Goal: Information Seeking & Learning: Check status

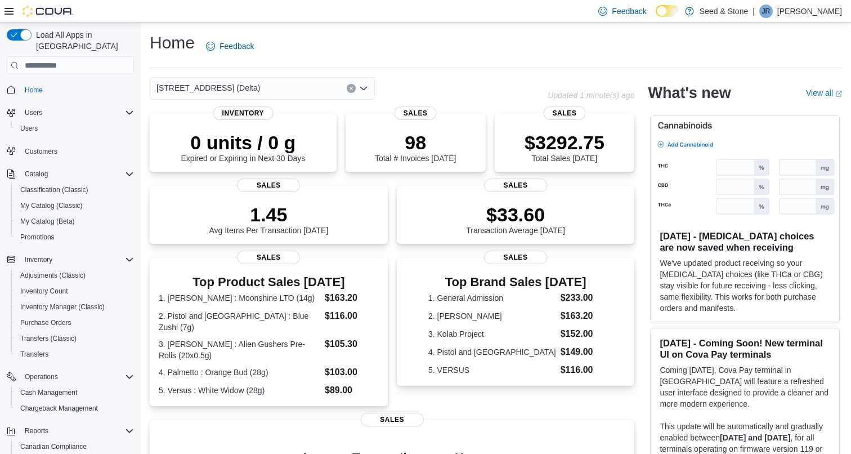
click at [292, 83] on div "[STREET_ADDRESS] (Delta)" at bounding box center [262, 88] width 225 height 23
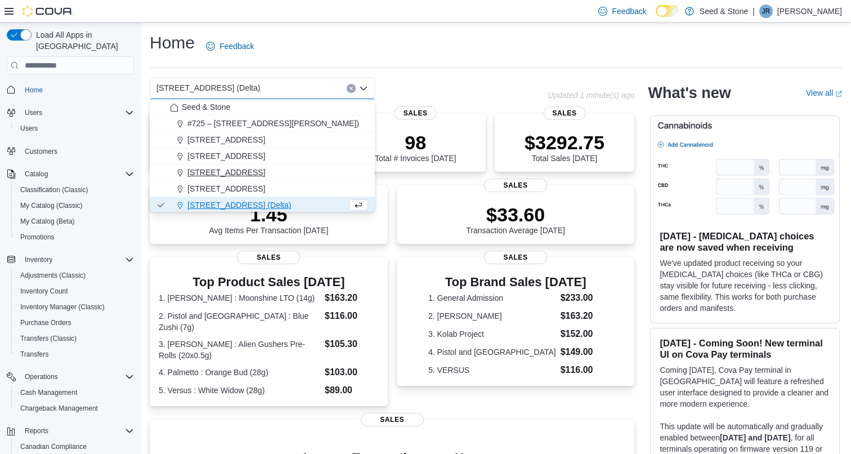
click at [265, 169] on span "[STREET_ADDRESS]" at bounding box center [226, 172] width 78 height 11
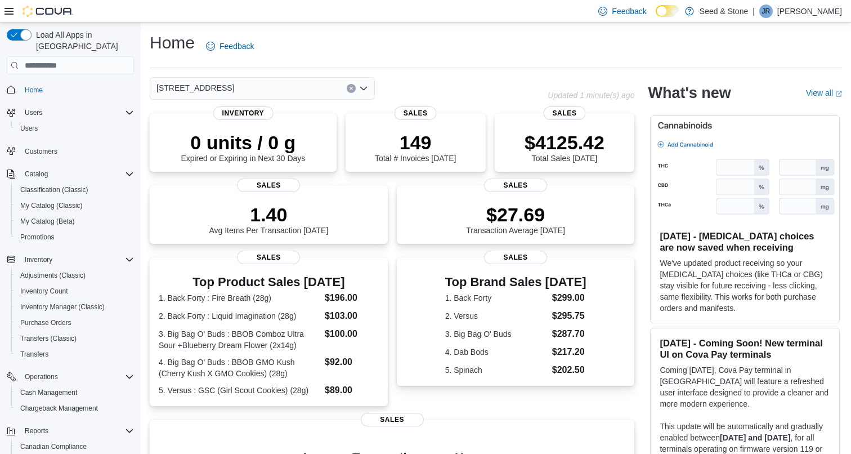
click at [280, 87] on div "[STREET_ADDRESS] (Coquitlam) Combo box. Selected. [STREET_ADDRESS]). Press Back…" at bounding box center [262, 88] width 225 height 23
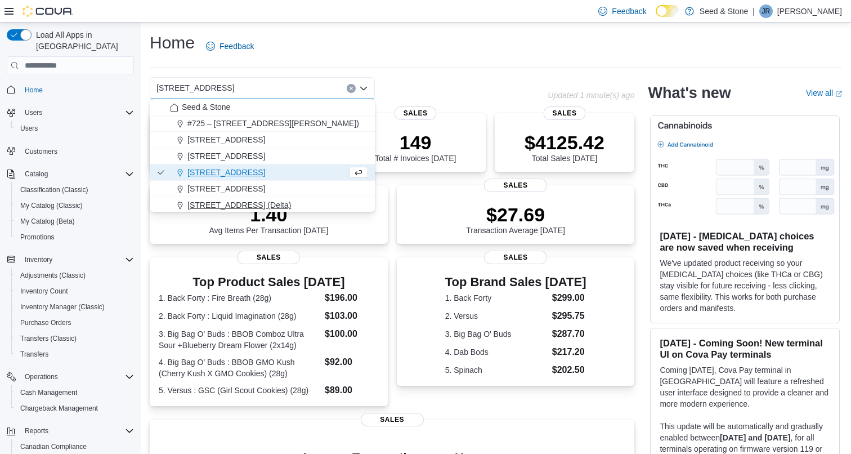
click at [266, 208] on span "[STREET_ADDRESS] (Delta)" at bounding box center [239, 204] width 104 height 11
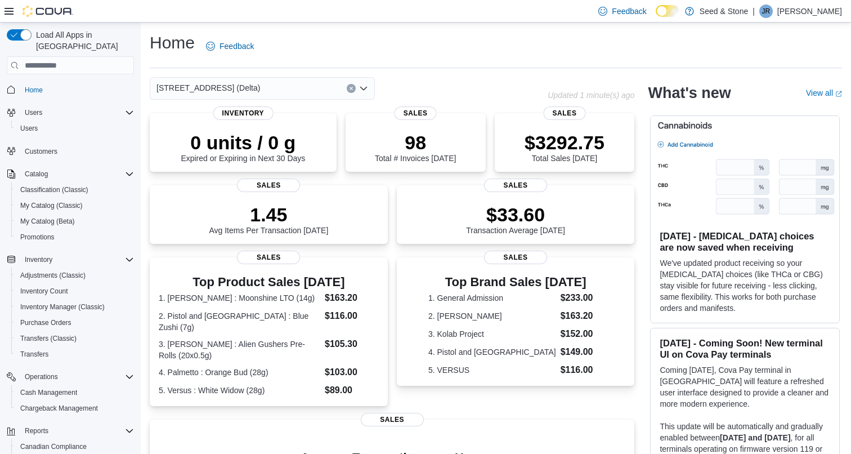
click at [295, 88] on div "616 Chester Rd. (Delta) Combo box. Selected. 616 Chester Rd. (Delta). Press Bac…" at bounding box center [262, 88] width 225 height 23
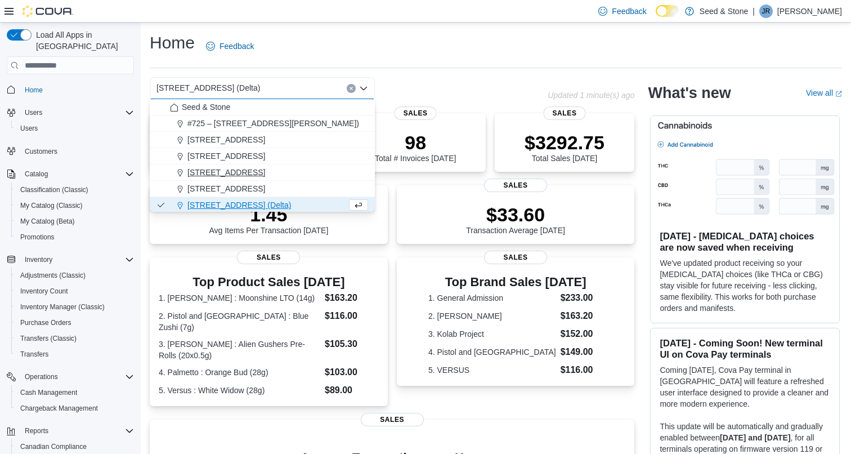
click at [265, 168] on span "512 Young Drive (Coquitlam)" at bounding box center [226, 172] width 78 height 11
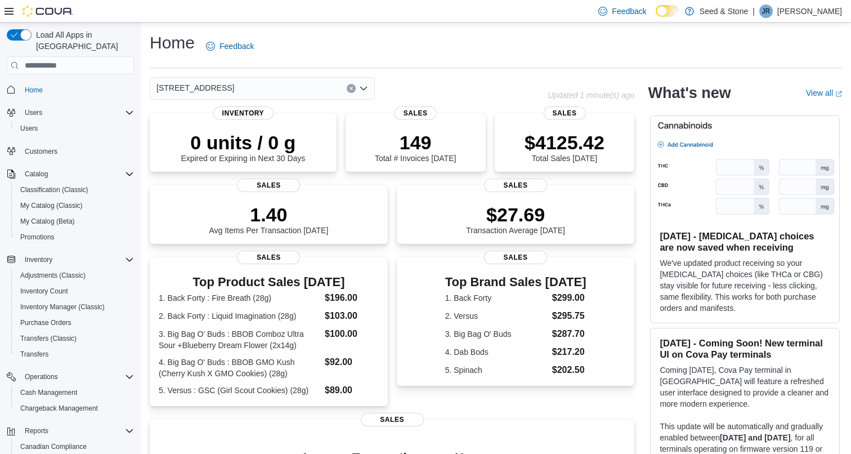
click at [310, 82] on div "512 Young Drive (Coquitlam) Combo box. Selected. 512 Young Drive (Coquitlam). P…" at bounding box center [262, 88] width 225 height 23
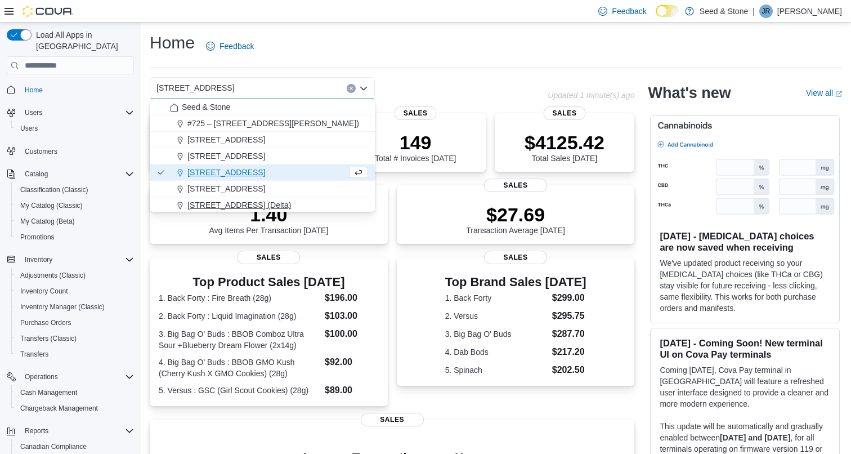
click at [271, 198] on button "[STREET_ADDRESS] (Delta)" at bounding box center [262, 205] width 225 height 16
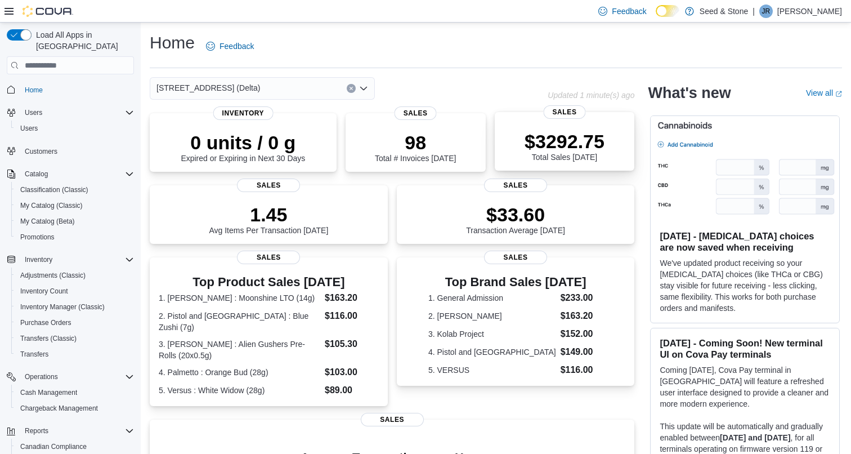
click at [557, 132] on p "$3292.75" at bounding box center [565, 141] width 80 height 23
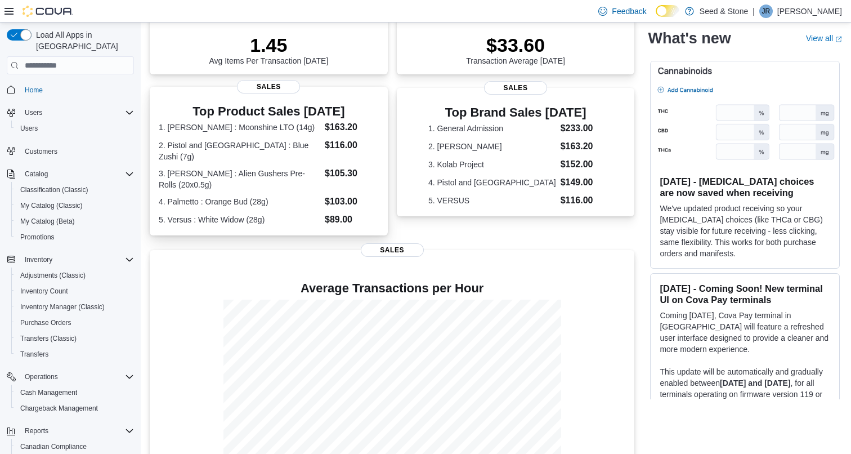
scroll to position [200, 0]
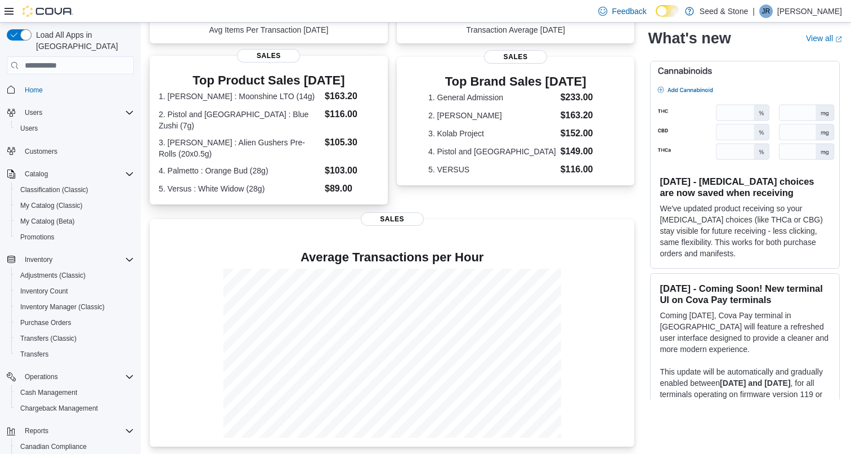
click at [299, 176] on dl "1. Woody Nelson : Moonshine LTO (14g) $163.20 2. Pistol and Paris : Blue Zushi …" at bounding box center [269, 142] width 220 height 106
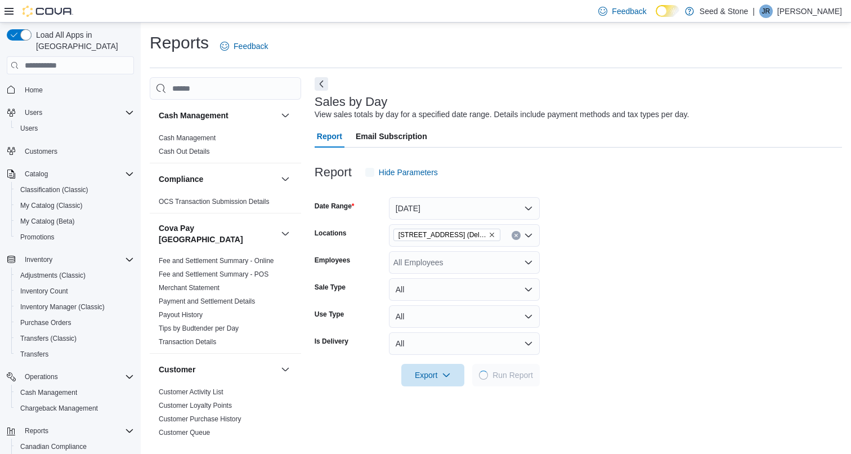
scroll to position [25, 0]
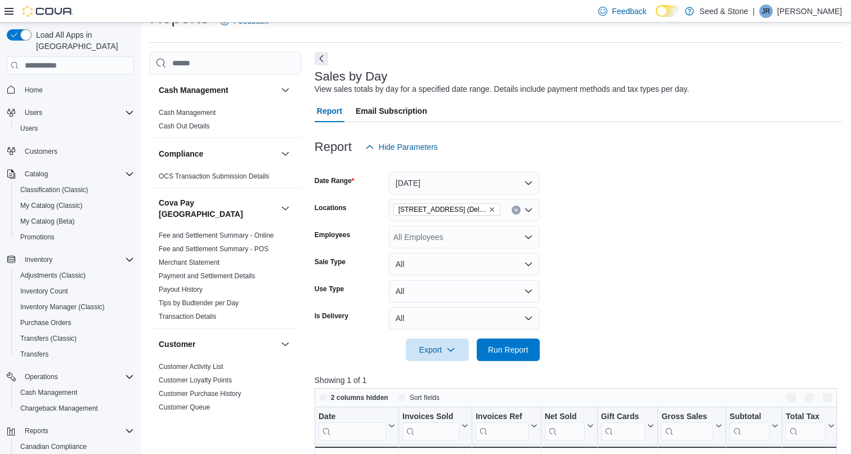
click at [480, 178] on button "[DATE]" at bounding box center [464, 183] width 151 height 23
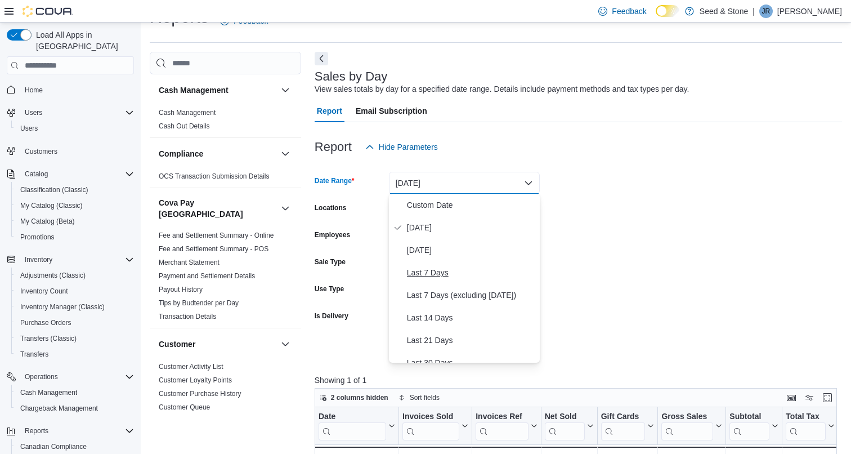
click at [427, 270] on span "Last 7 Days" at bounding box center [471, 273] width 128 height 14
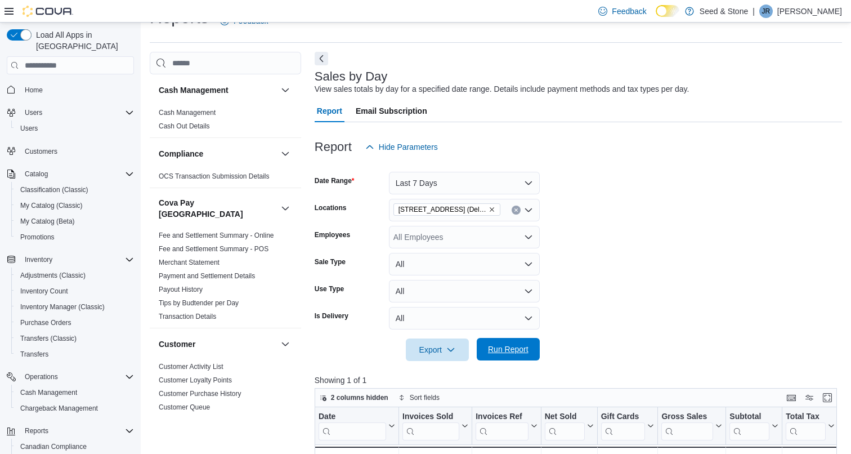
click at [506, 346] on span "Run Report" at bounding box center [508, 348] width 41 height 11
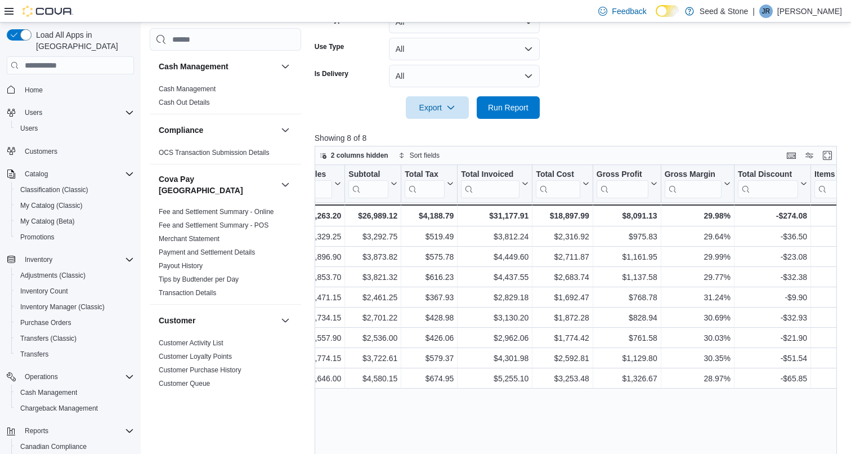
scroll to position [0, 498]
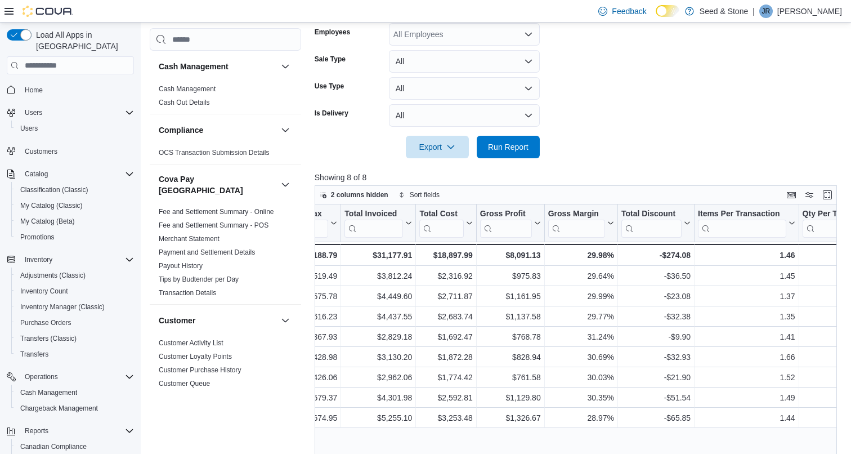
scroll to position [229, 0]
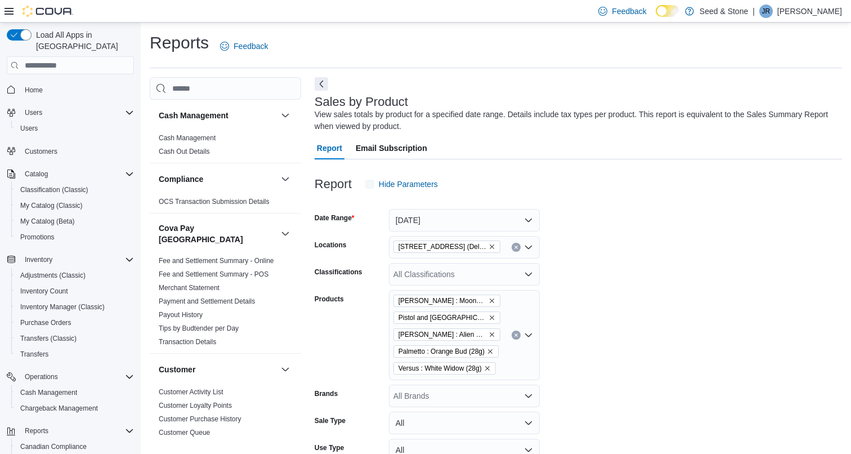
scroll to position [37, 0]
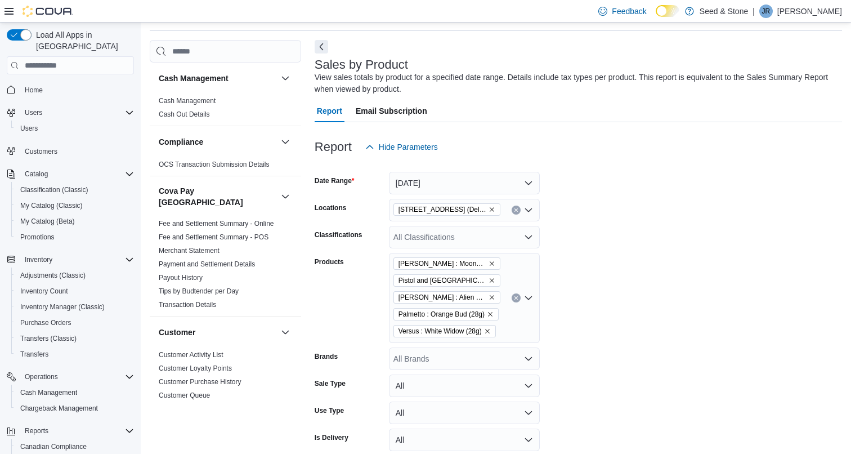
click at [518, 297] on button "Clear input" at bounding box center [516, 297] width 9 height 9
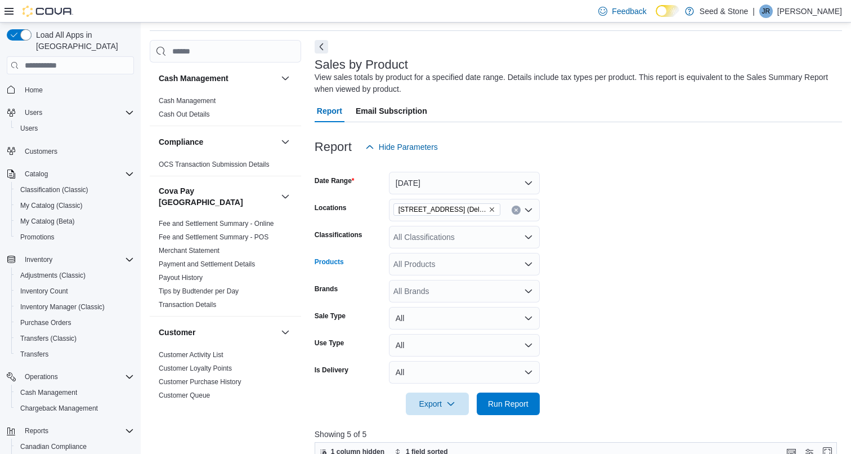
scroll to position [256, 0]
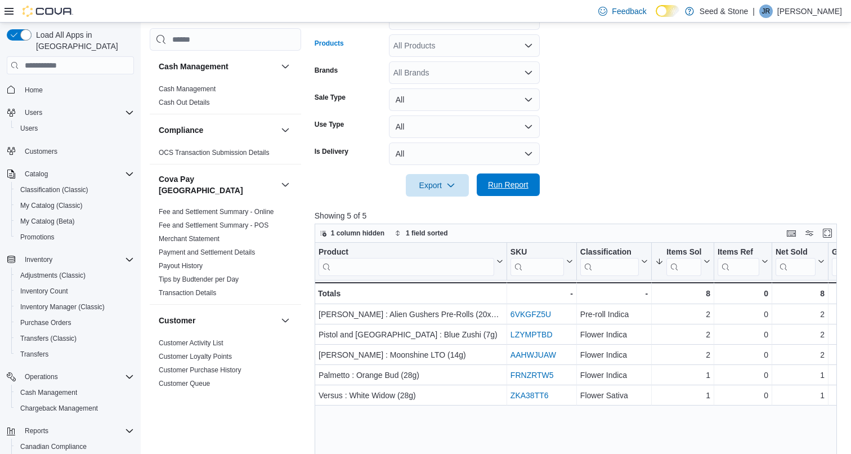
click at [502, 186] on span "Run Report" at bounding box center [508, 184] width 41 height 11
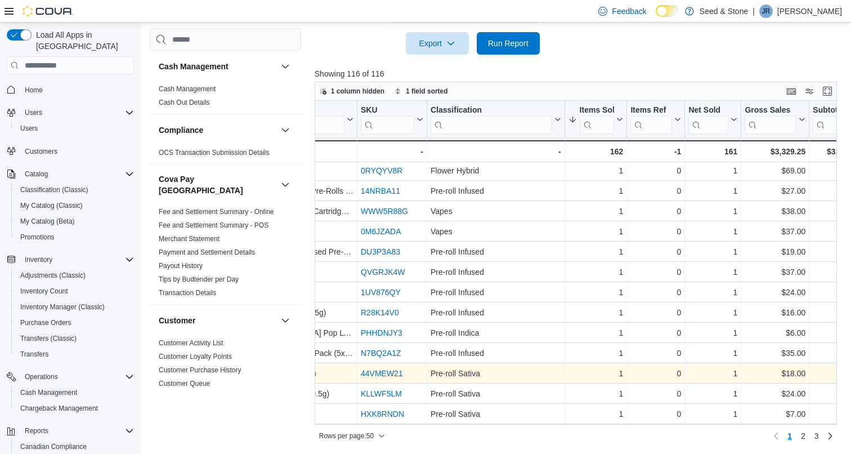
scroll to position [397, 0]
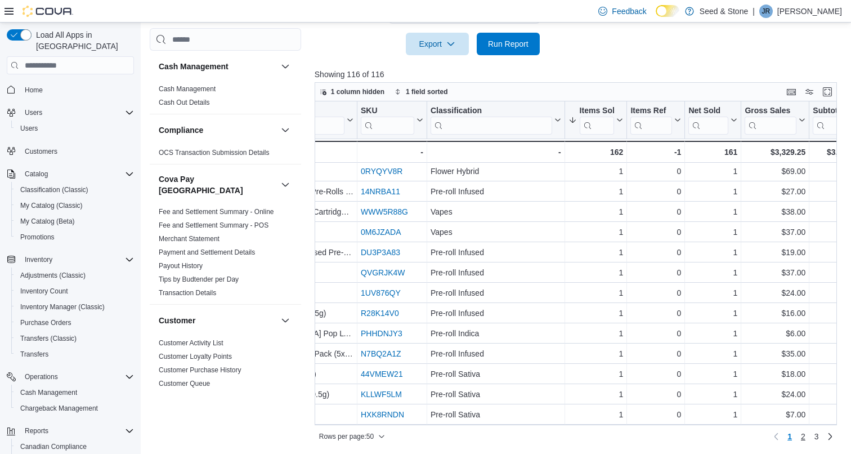
click at [803, 437] on span "2" at bounding box center [803, 436] width 5 height 11
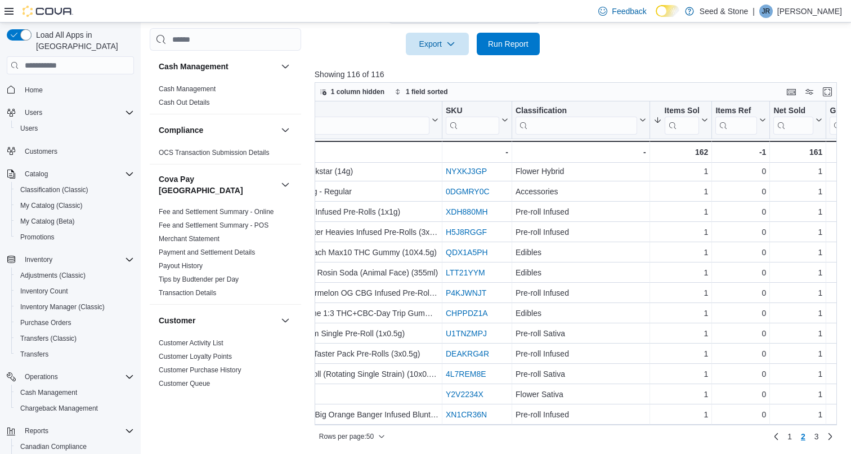
scroll to position [751, 97]
click at [818, 437] on span "3" at bounding box center [816, 436] width 5 height 11
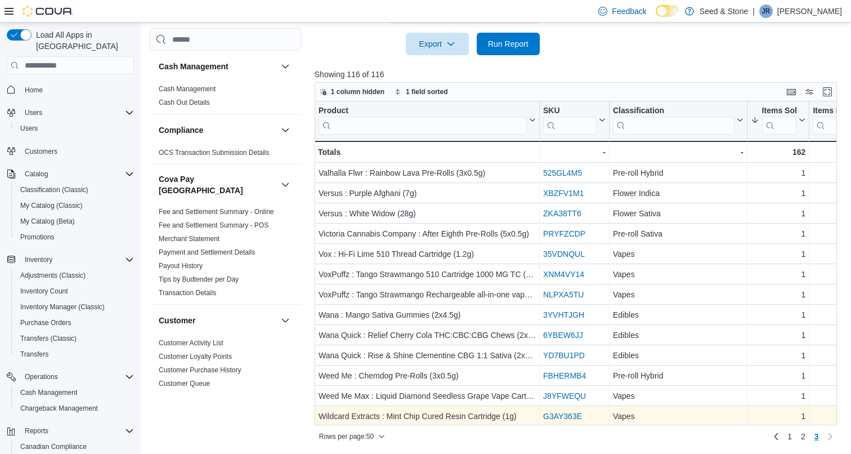
scroll to position [0, 0]
click at [802, 437] on span "2" at bounding box center [803, 436] width 5 height 11
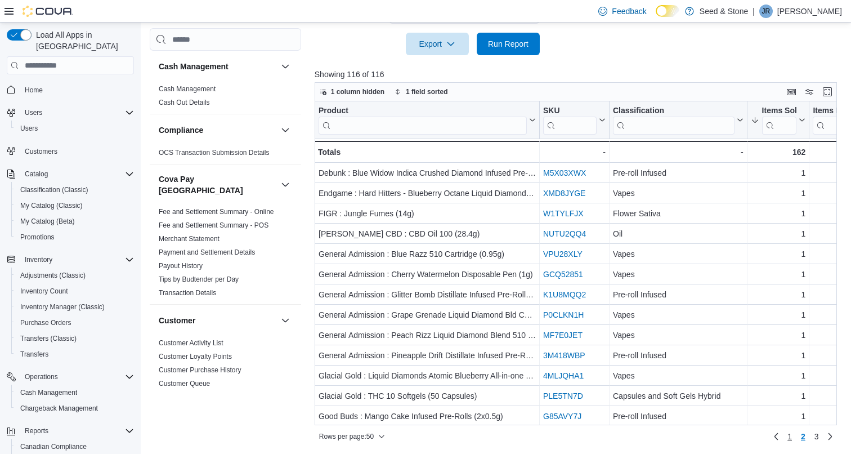
click at [791, 437] on span "1" at bounding box center [789, 436] width 5 height 11
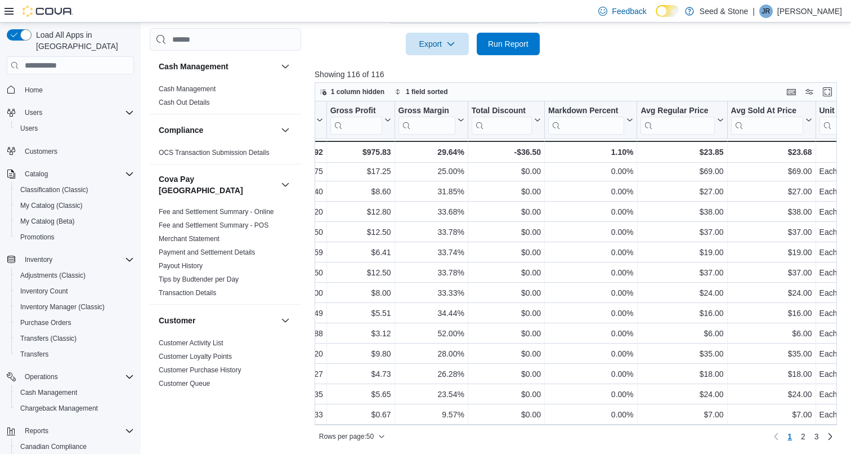
scroll to position [751, 782]
click at [803, 434] on span "2" at bounding box center [803, 436] width 5 height 11
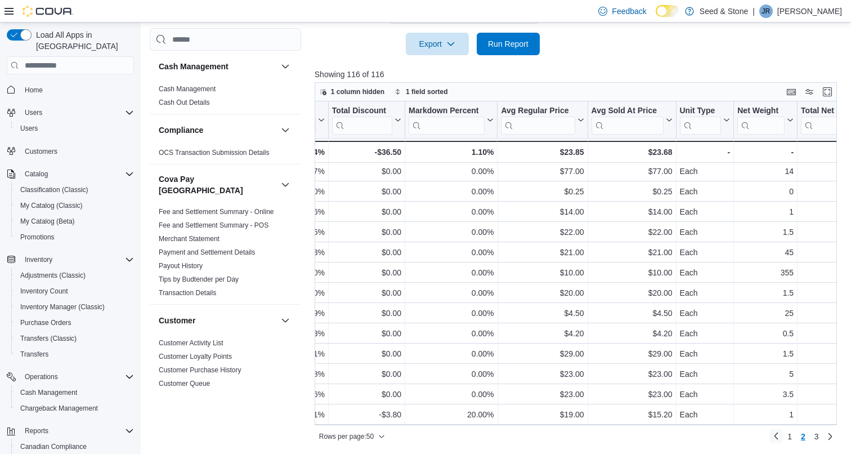
scroll to position [751, 926]
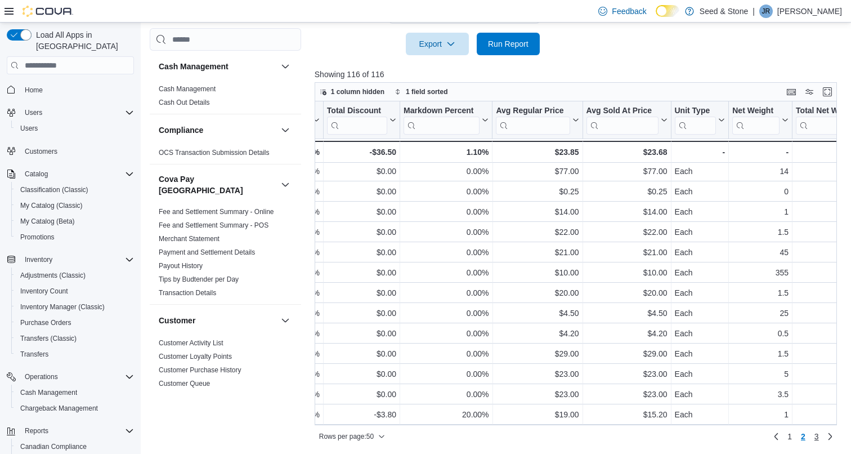
click at [818, 438] on span "3" at bounding box center [816, 436] width 5 height 11
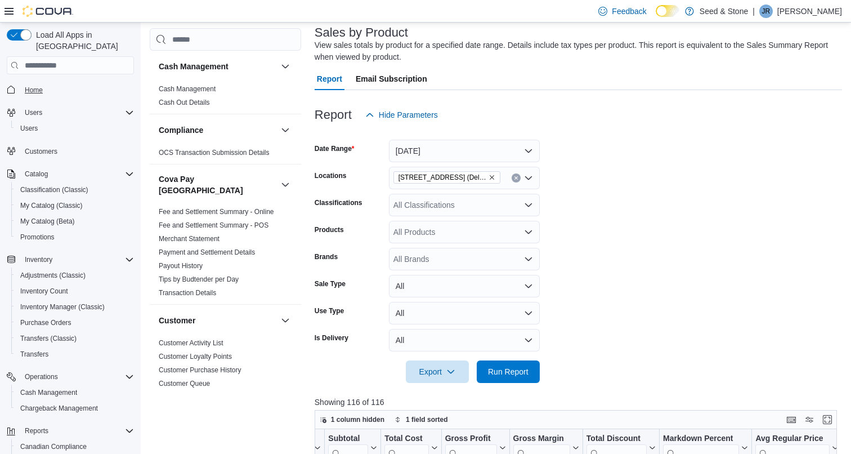
scroll to position [27, 0]
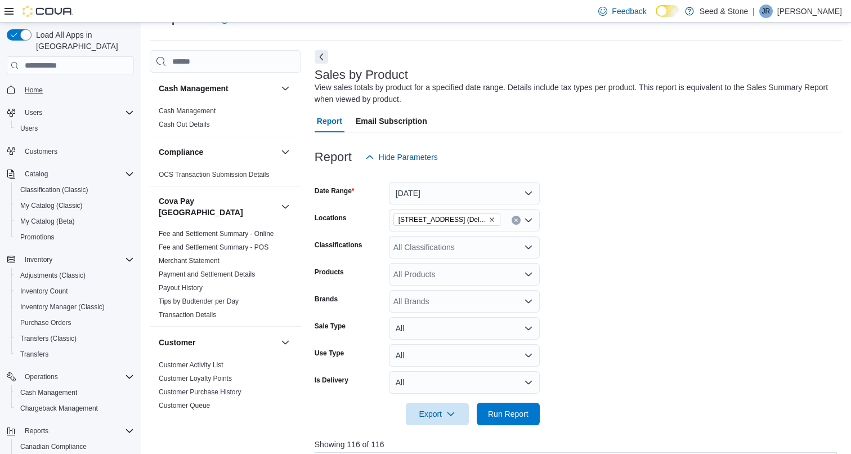
click at [32, 86] on span "Home" at bounding box center [34, 90] width 18 height 9
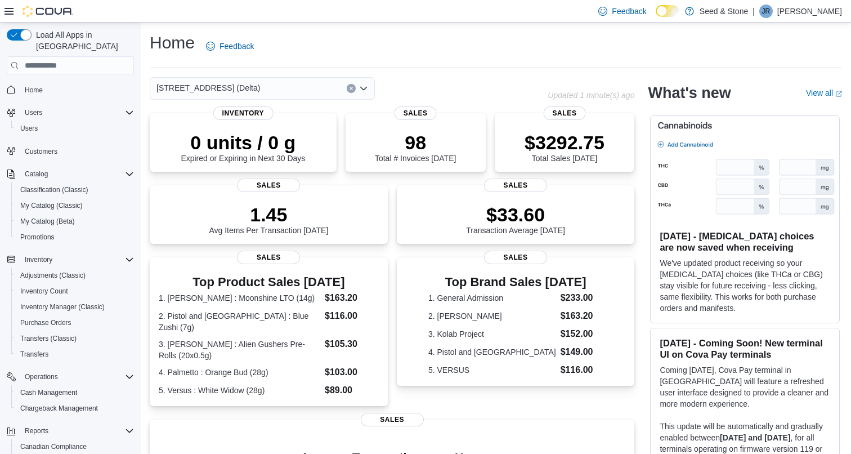
click at [303, 92] on div "[STREET_ADDRESS] (Delta)" at bounding box center [262, 88] width 225 height 23
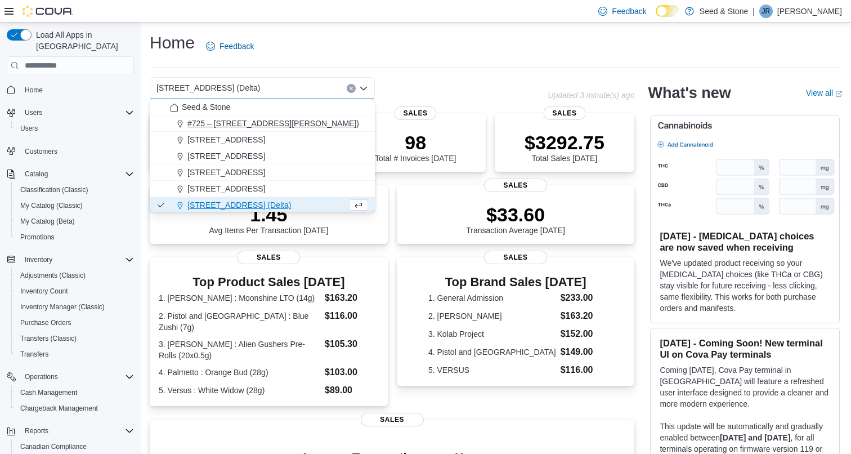
click at [318, 124] on span "#725 – 19800 Lougheed Hwy (Pitt Meadows)" at bounding box center [273, 123] width 172 height 11
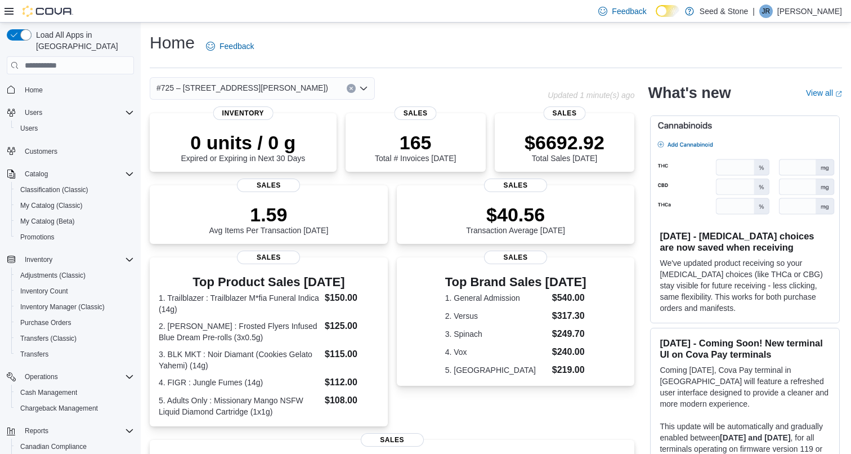
click at [286, 88] on span "#725 – 19800 Lougheed Hwy (Pitt Meadows)" at bounding box center [242, 88] width 172 height 14
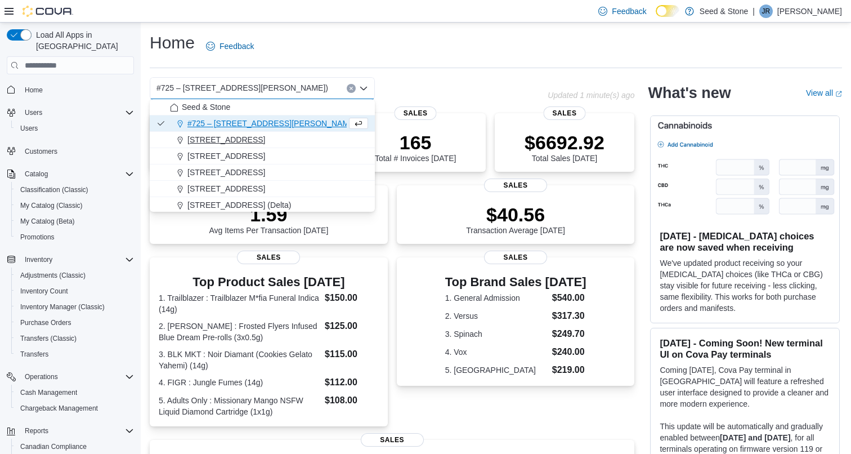
click at [230, 137] on span "1502 Admirals Road" at bounding box center [226, 139] width 78 height 11
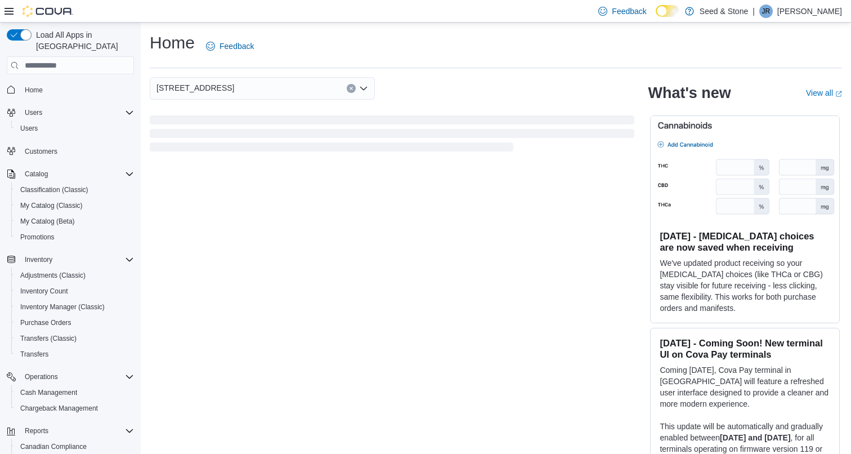
click at [283, 84] on div "1502 Admirals Road Combo box. Selected. 1502 Admirals Road. Press Backspace to …" at bounding box center [262, 88] width 225 height 23
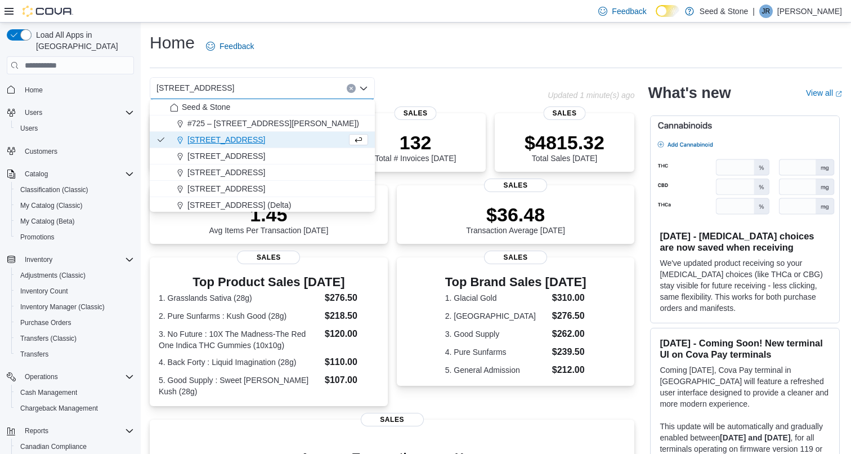
click at [444, 84] on div "1502 Admirals Road Combo box. Selected. 1502 Admirals Road. Press Backspace to …" at bounding box center [349, 88] width 398 height 23
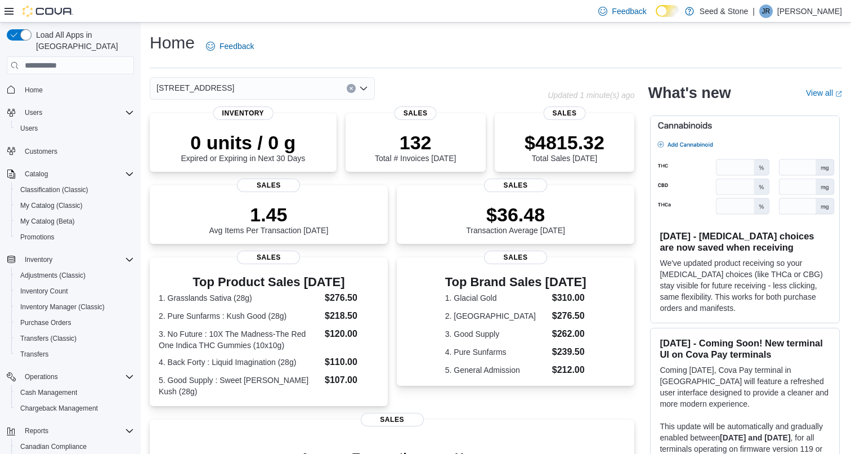
click at [244, 83] on div "1502 Admirals Road" at bounding box center [262, 88] width 225 height 23
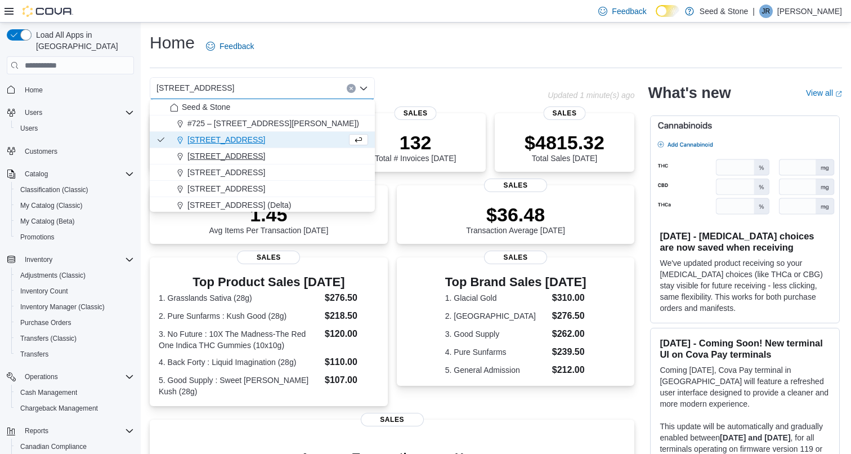
click at [239, 157] on span "15053 Marine Dr." at bounding box center [226, 155] width 78 height 11
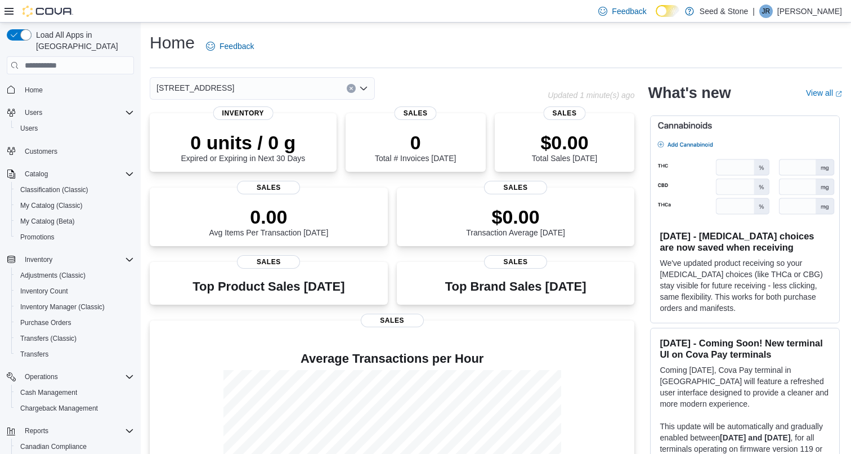
click at [290, 87] on div "15053 Marine Dr. Combo box. Selected. 15053 Marine Dr.. Press Backspace to dele…" at bounding box center [262, 88] width 225 height 23
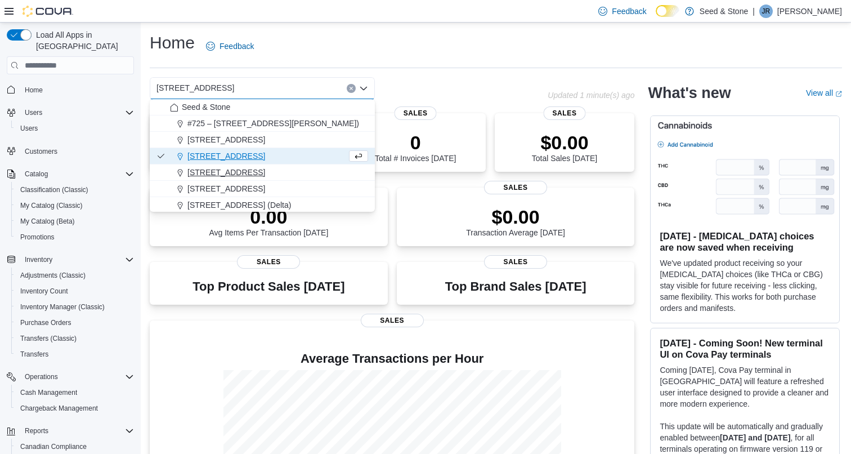
click at [265, 169] on span "512 Young Drive (Coquitlam)" at bounding box center [226, 172] width 78 height 11
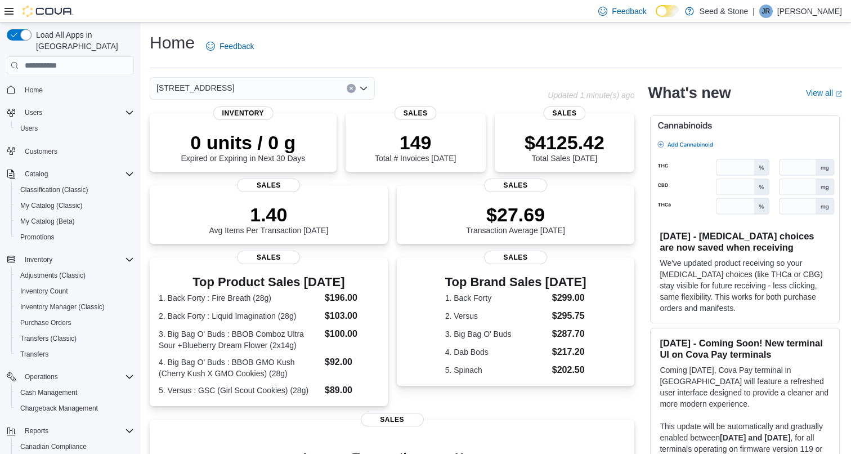
click at [311, 86] on div "512 Young Drive (Coquitlam) Combo box. Selected. 512 Young Drive (Coquitlam). P…" at bounding box center [262, 88] width 225 height 23
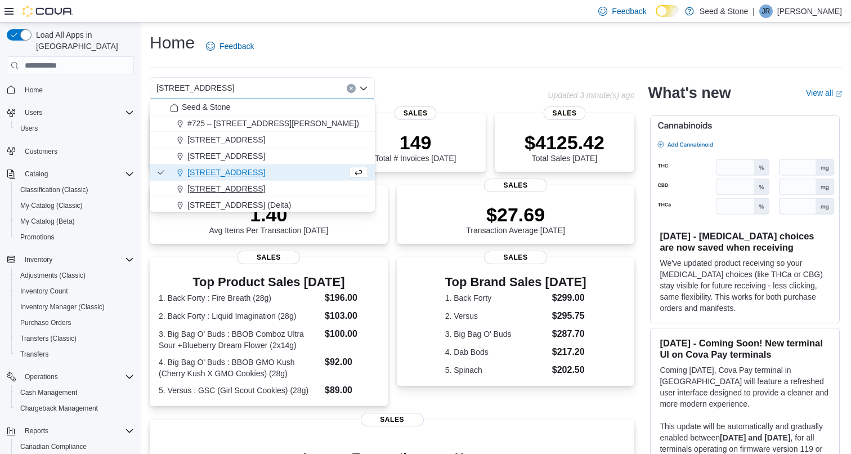
click at [292, 181] on button "590 Old Hope Princeton Way (Hope)" at bounding box center [262, 189] width 225 height 16
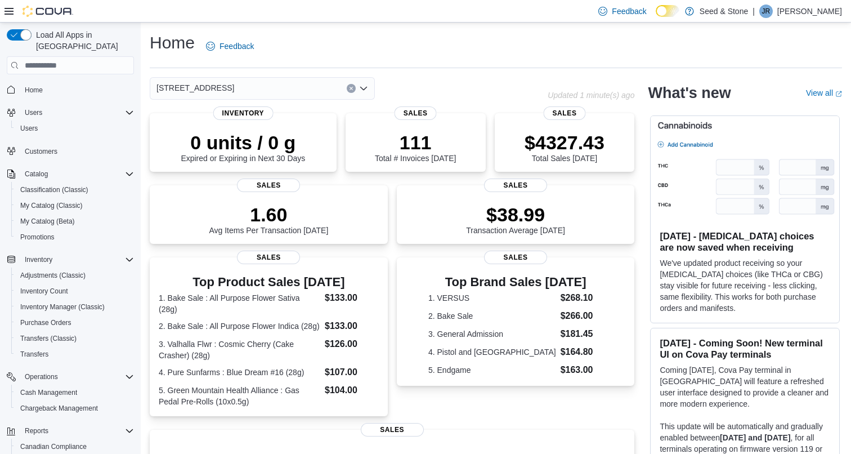
click at [308, 87] on div "590 Old Hope Princeton Way (Hope) Combo box. Selected. 590 Old Hope Princeton W…" at bounding box center [262, 88] width 225 height 23
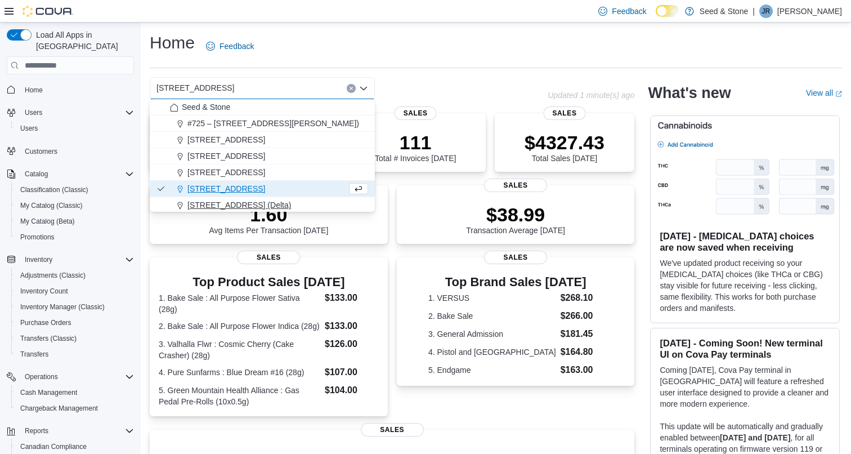
click at [267, 207] on span "[STREET_ADDRESS] (Delta)" at bounding box center [239, 204] width 104 height 11
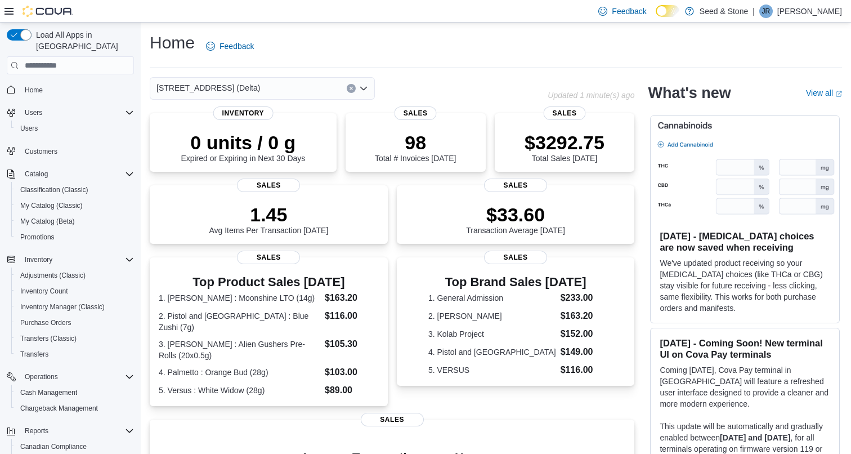
click at [308, 82] on div "616 Chester Rd. (Delta) Combo box. Selected. 616 Chester Rd. (Delta). Press Bac…" at bounding box center [262, 88] width 225 height 23
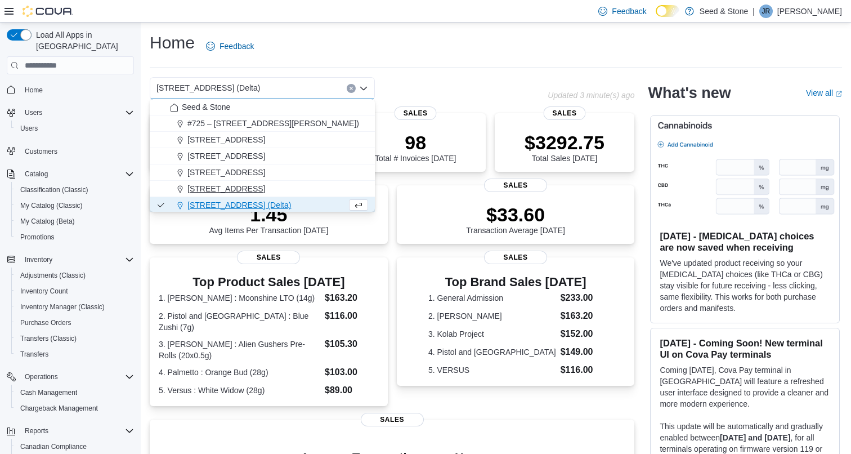
click at [265, 184] on span "590 Old Hope Princeton Way (Hope)" at bounding box center [226, 188] width 78 height 11
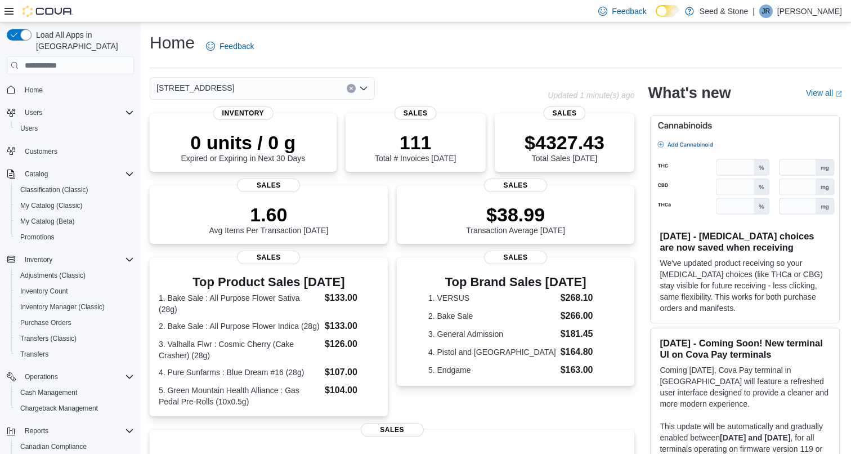
click at [300, 81] on div "590 Old Hope Princeton Way (Hope) Combo box. Selected. 590 Old Hope Princeton W…" at bounding box center [262, 88] width 225 height 23
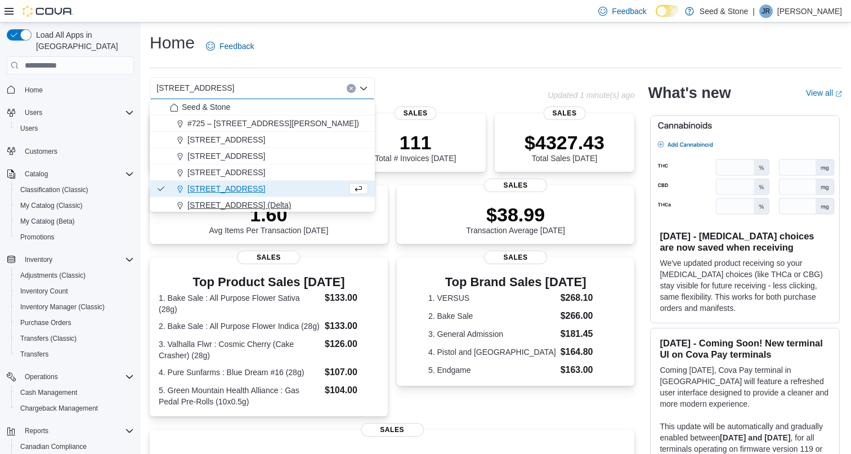
click at [259, 208] on span "[STREET_ADDRESS] (Delta)" at bounding box center [239, 204] width 104 height 11
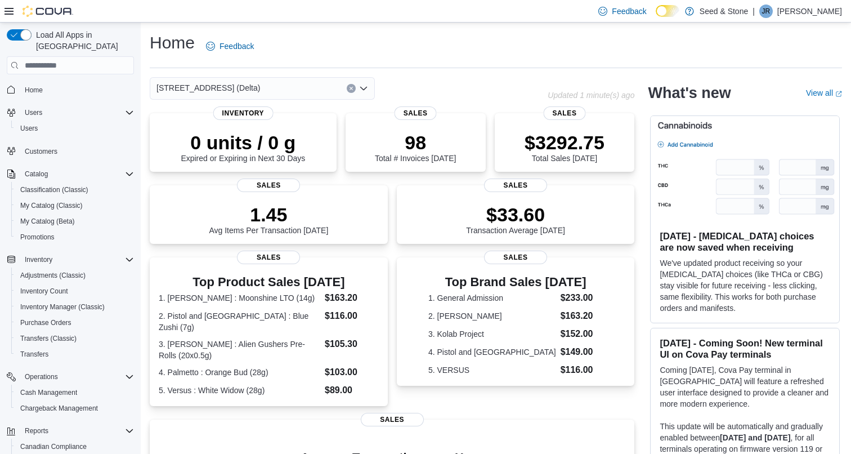
click at [299, 81] on div "616 Chester Rd. (Delta) Combo box. Selected. 616 Chester Rd. (Delta). Press Bac…" at bounding box center [262, 88] width 225 height 23
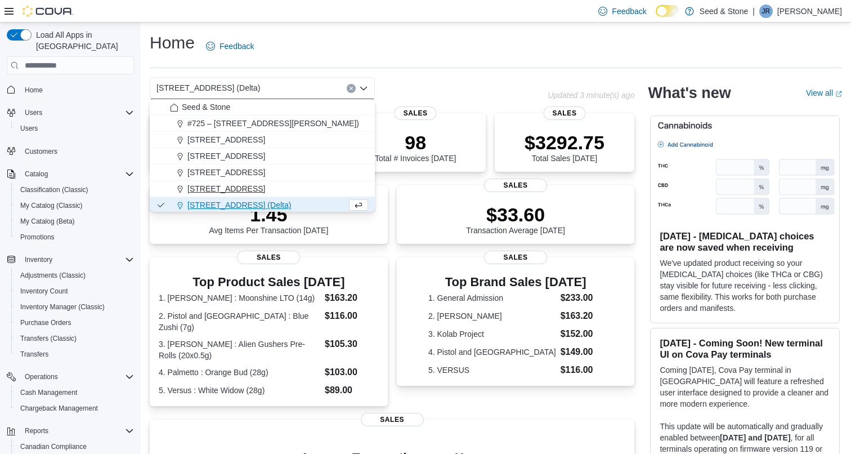
click at [265, 189] on span "590 Old Hope Princeton Way (Hope)" at bounding box center [226, 188] width 78 height 11
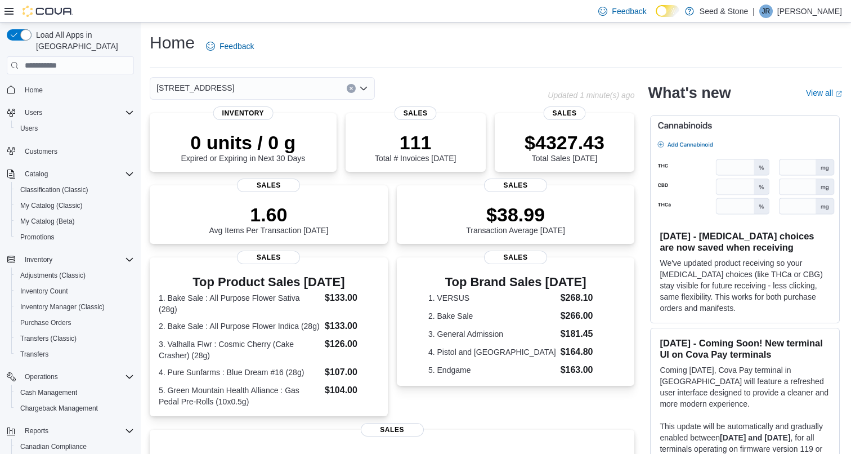
click at [314, 97] on div "590 Old Hope Princeton Way (Hope) Combo box. Selected. 590 Old Hope Princeton W…" at bounding box center [262, 88] width 225 height 23
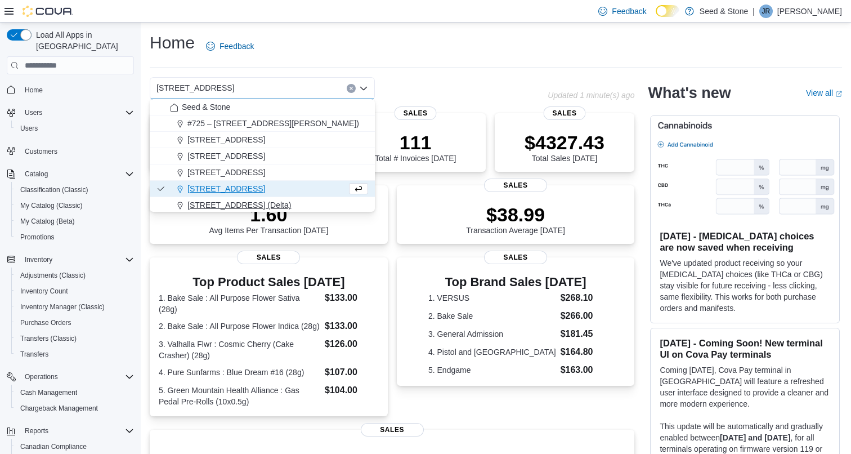
click at [262, 204] on span "[STREET_ADDRESS] (Delta)" at bounding box center [239, 204] width 104 height 11
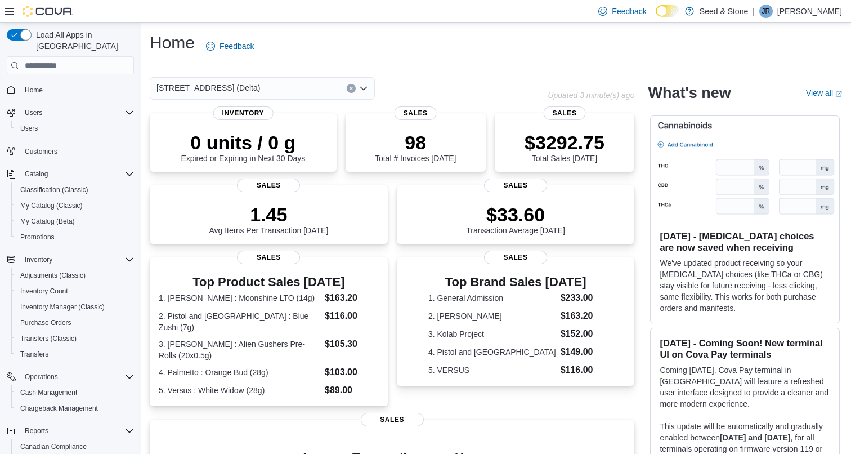
click at [288, 87] on div "[STREET_ADDRESS] (Delta)" at bounding box center [262, 88] width 225 height 23
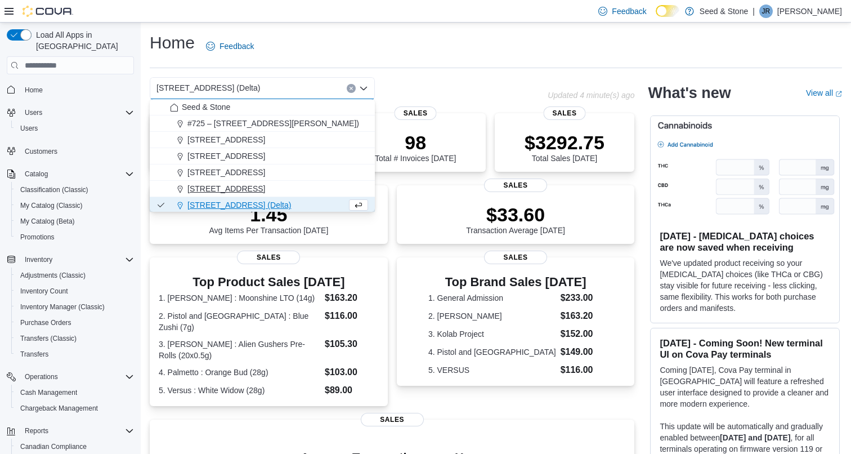
click at [265, 189] on span "590 Old Hope Princeton Way (Hope)" at bounding box center [226, 188] width 78 height 11
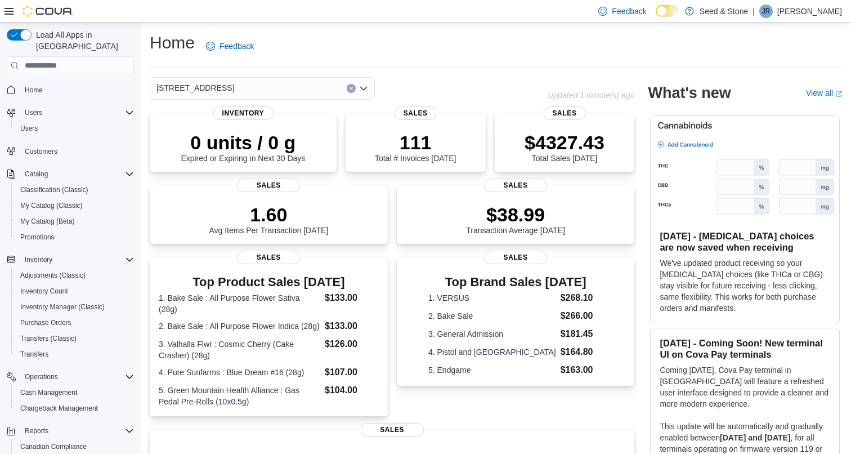
click at [295, 80] on div "590 Old Hope Princeton Way (Hope) Combo box. Selected. 590 Old Hope Princeton W…" at bounding box center [262, 88] width 225 height 23
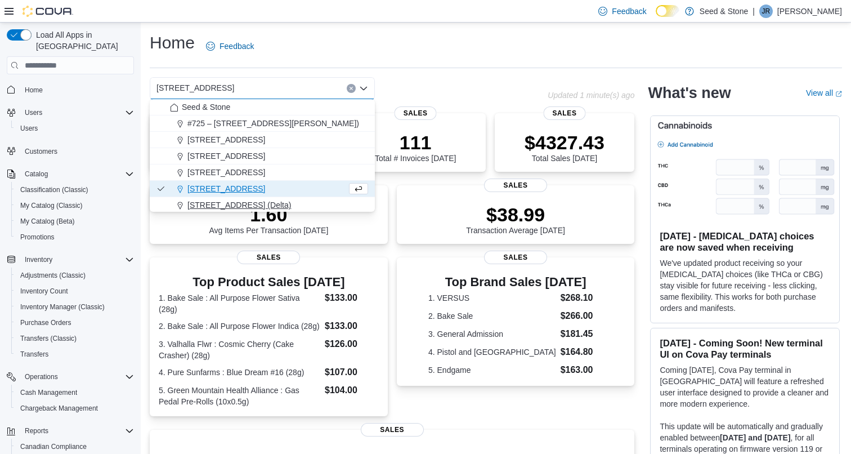
click at [258, 203] on span "[STREET_ADDRESS] (Delta)" at bounding box center [239, 204] width 104 height 11
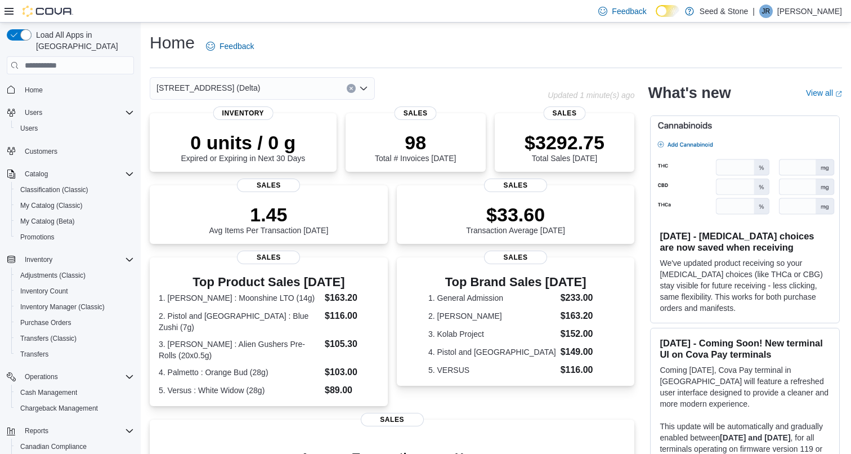
click at [310, 92] on div "616 Chester Rd. (Delta) Combo box. Selected. 616 Chester Rd. (Delta). Press Bac…" at bounding box center [262, 88] width 225 height 23
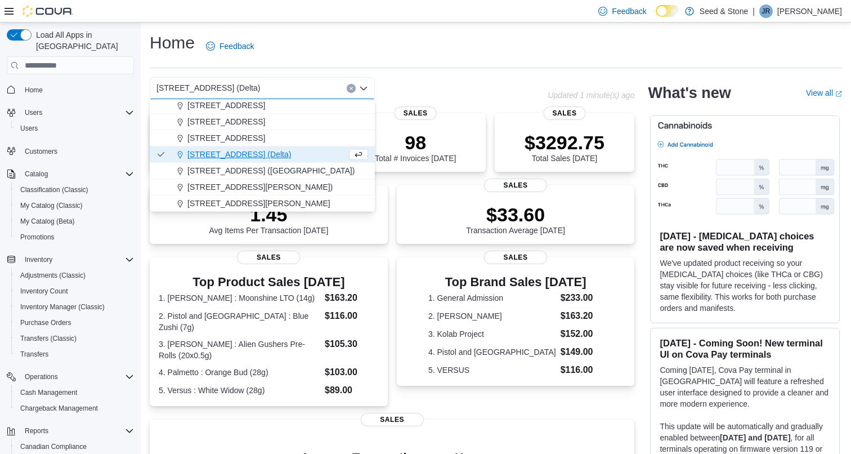
scroll to position [51, 0]
click at [295, 185] on span "8050 Lickman Road # 103 (Chilliwack)" at bounding box center [259, 186] width 145 height 11
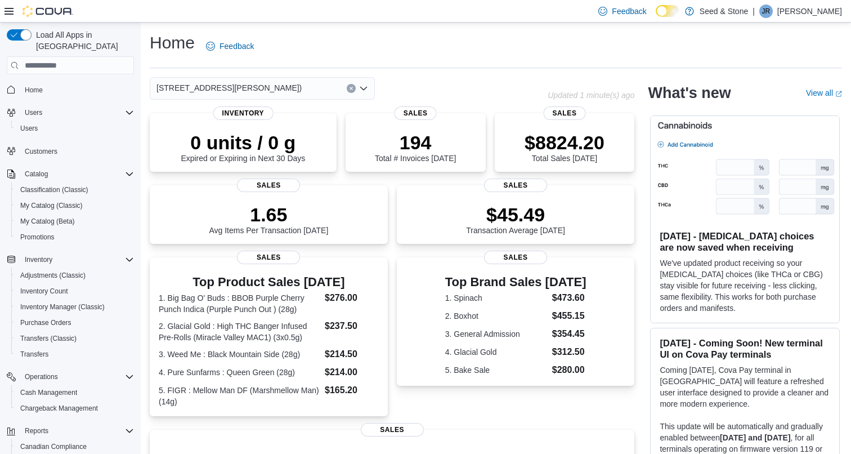
click at [306, 83] on input at bounding box center [306, 89] width 1 height 14
click at [306, 82] on input at bounding box center [306, 89] width 1 height 14
click at [272, 86] on span "8050 Lickman Road # 103 (Chilliwack)" at bounding box center [228, 88] width 145 height 14
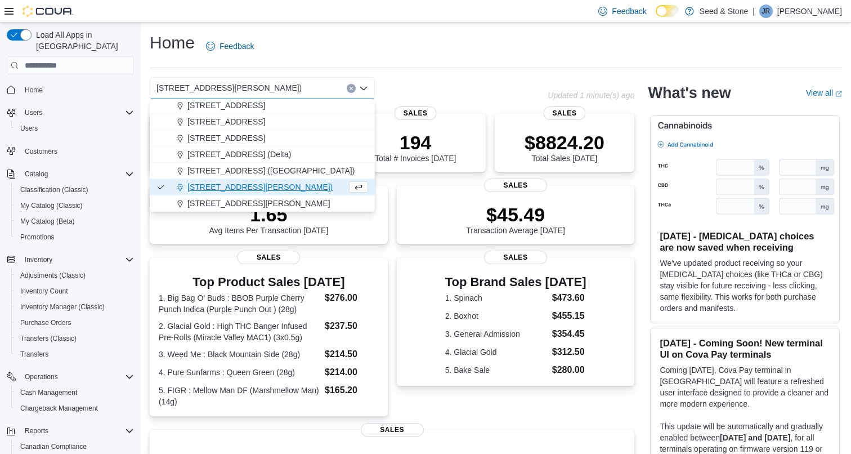
scroll to position [51, 0]
click at [230, 199] on span "901 Gordon St." at bounding box center [258, 203] width 143 height 11
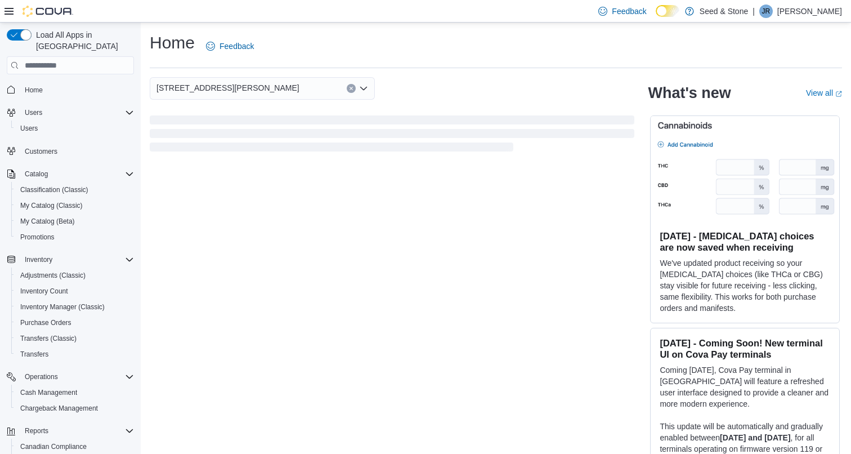
click at [267, 93] on div "901 Gordon St. Combo box. Selected. 901 Gordon St.. Press Backspace to delete 9…" at bounding box center [262, 88] width 225 height 23
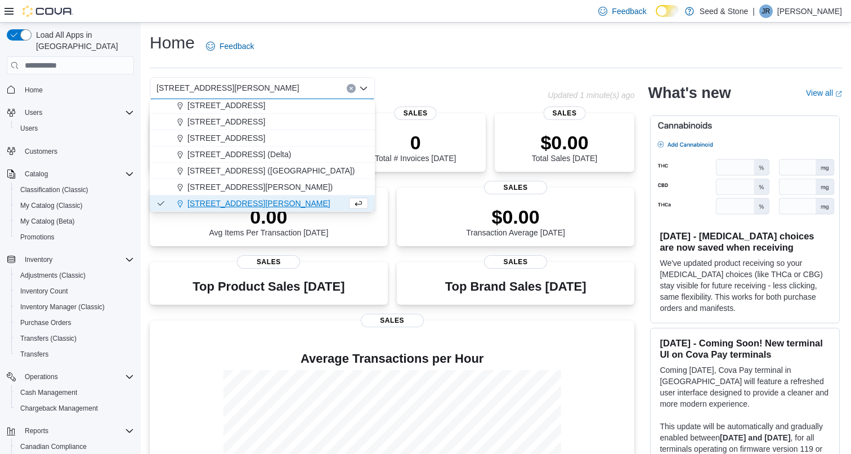
scroll to position [51, 0]
click at [261, 166] on span "616 Fort St. (Bay Centre)" at bounding box center [270, 170] width 167 height 11
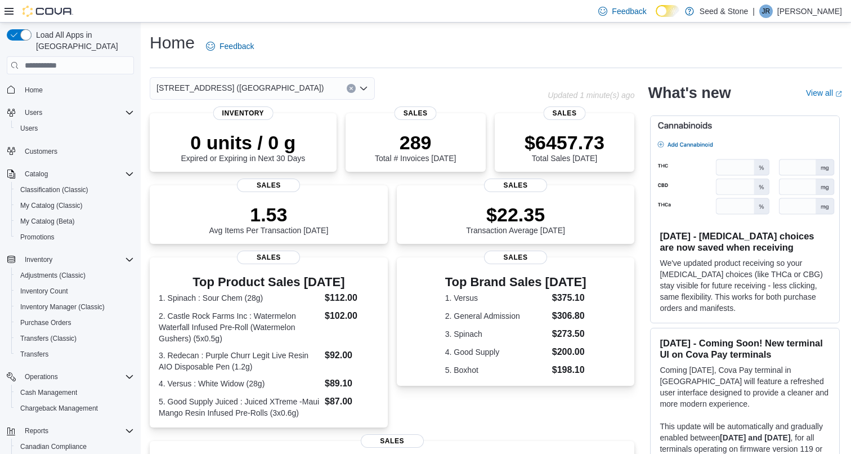
click at [265, 89] on div "616 Fort St. (Bay Centre) Combo box. Selected. 616 Fort St. (Bay Centre). Press…" at bounding box center [262, 88] width 225 height 23
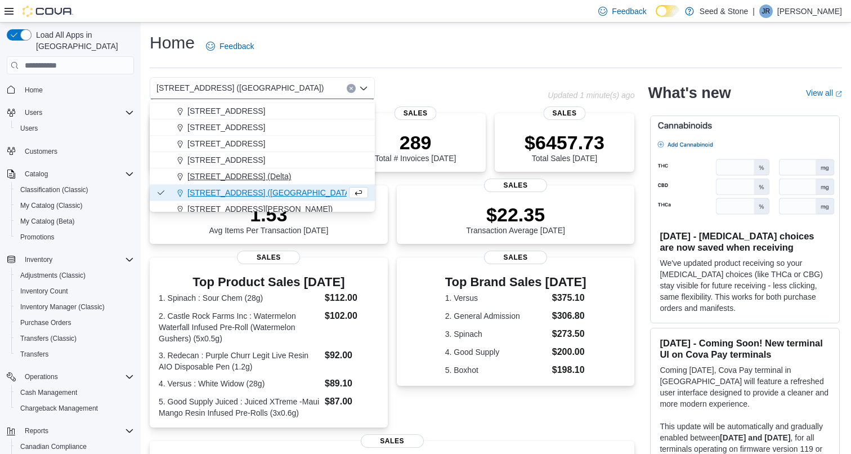
scroll to position [26, 0]
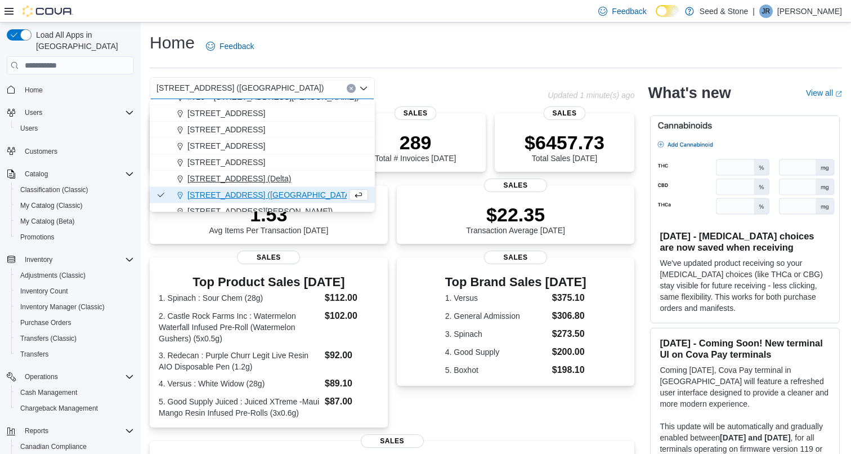
click at [239, 175] on span "[STREET_ADDRESS] (Delta)" at bounding box center [239, 178] width 104 height 11
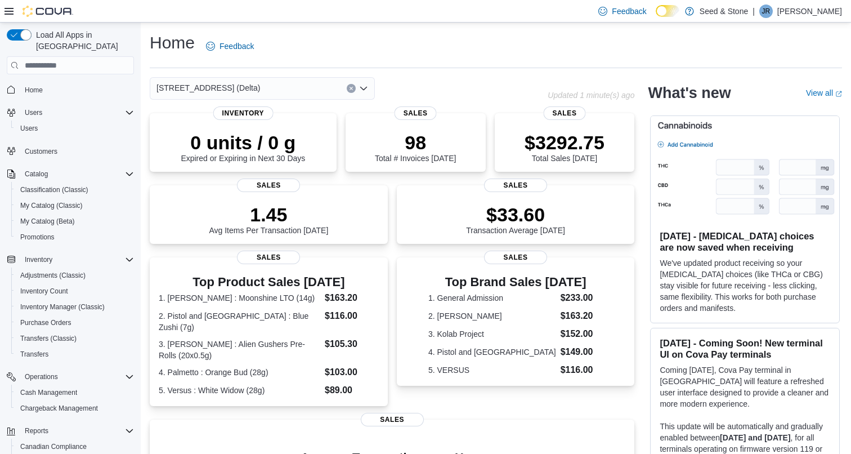
click at [297, 88] on div "616 Chester Rd. (Delta) Combo box. Selected. 616 Chester Rd. (Delta). Press Bac…" at bounding box center [262, 88] width 225 height 23
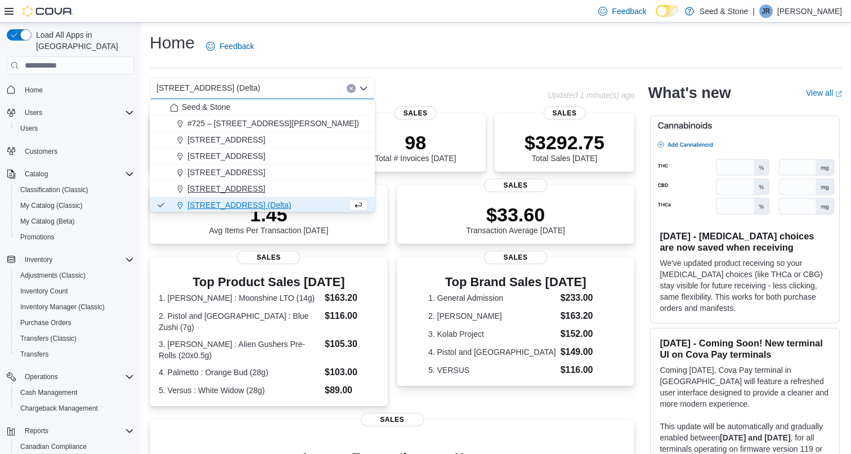
click at [265, 189] on span "590 Old Hope Princeton Way (Hope)" at bounding box center [226, 188] width 78 height 11
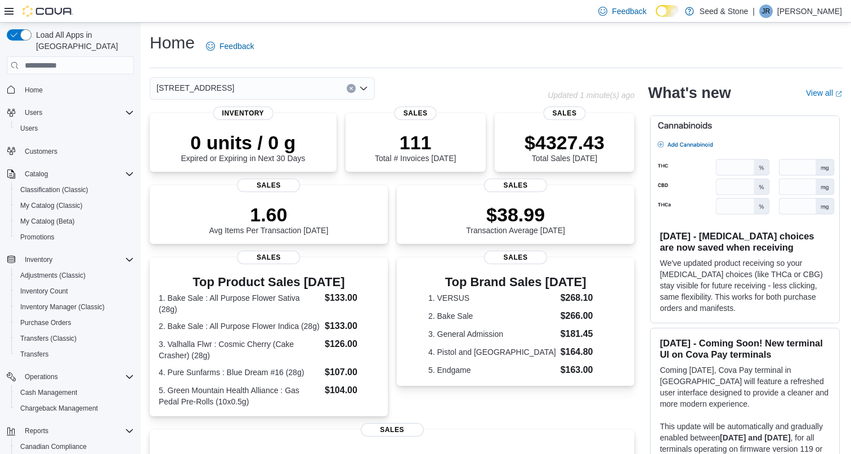
click at [297, 85] on div "590 Old Hope Princeton Way (Hope) Combo box. Selected. 590 Old Hope Princeton W…" at bounding box center [262, 88] width 225 height 23
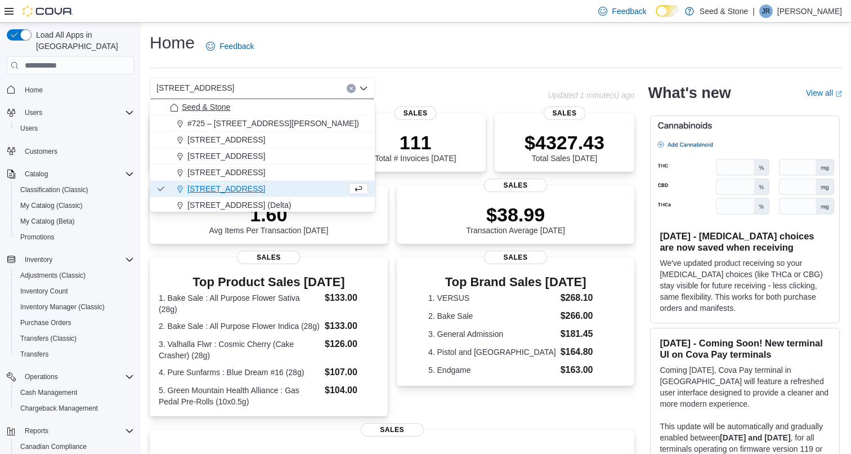
click at [230, 109] on span "Seed & Stone" at bounding box center [206, 106] width 48 height 11
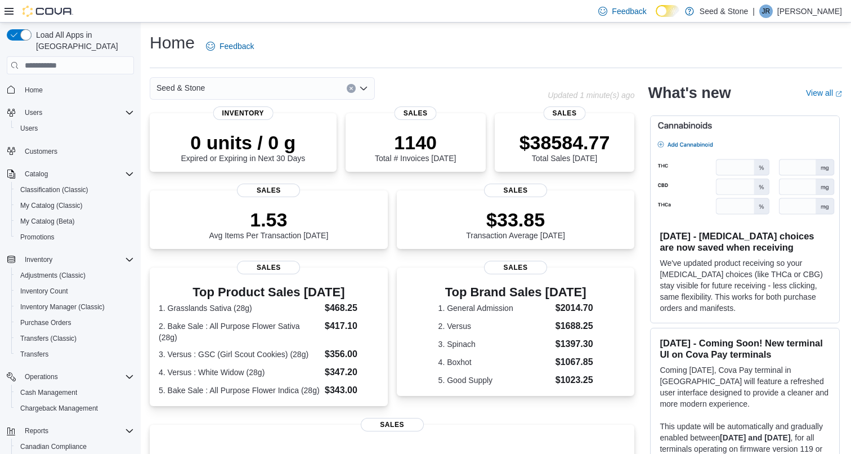
click at [292, 86] on div "Seed & Stone Combo box. Selected. Seed & Stone. Press Backspace to delete Seed …" at bounding box center [262, 88] width 225 height 23
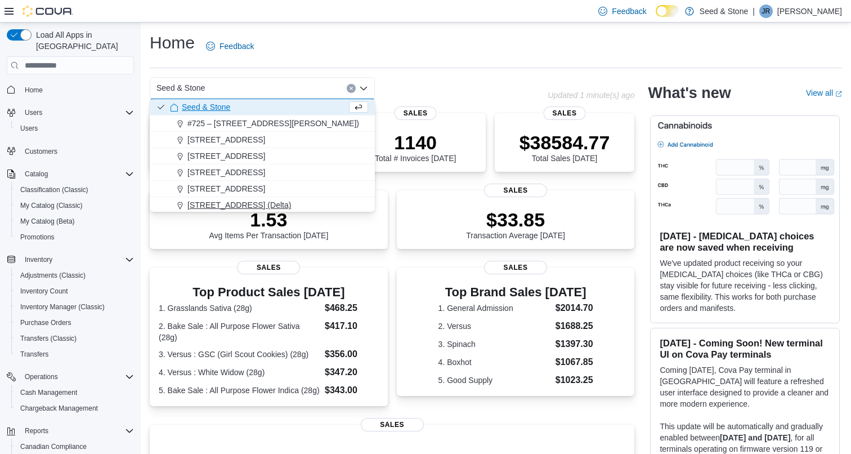
click at [258, 210] on span "[STREET_ADDRESS] (Delta)" at bounding box center [239, 204] width 104 height 11
